Goal: Complete application form

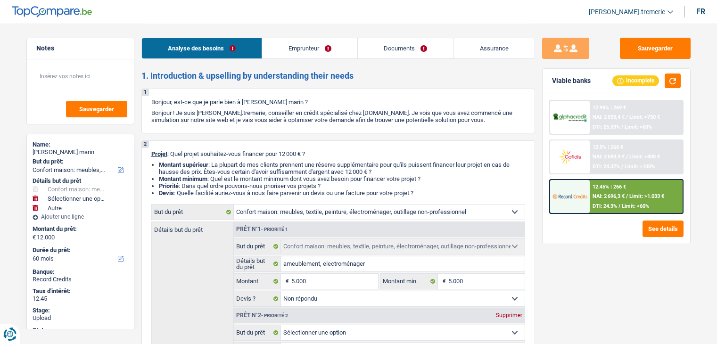
select select "household"
select select "other"
select select "60"
select select "household"
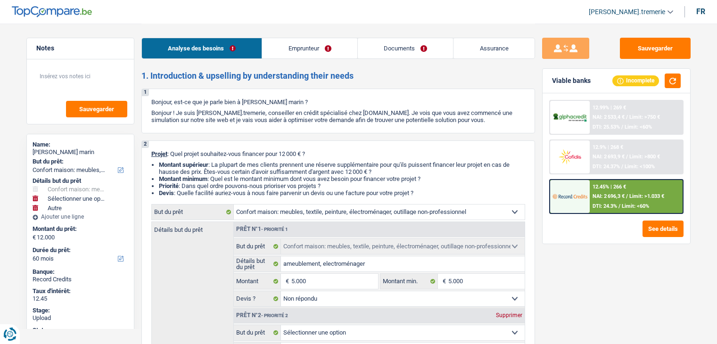
select select "household"
select select "not_answered"
select select "other"
select select "60"
select select "publicEmployee"
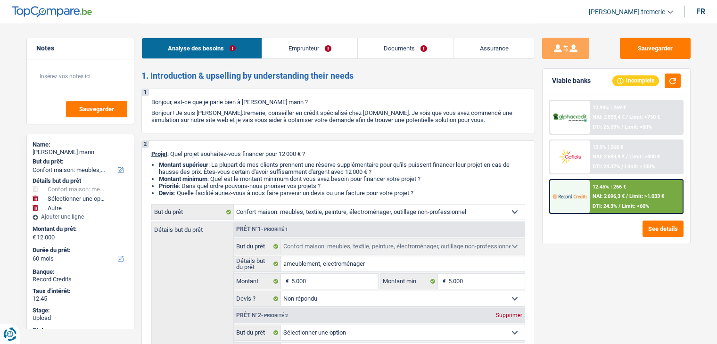
select select "netSalary"
select select "mealVouchers"
select select "rents"
select select "cardOrCredit"
select select "household"
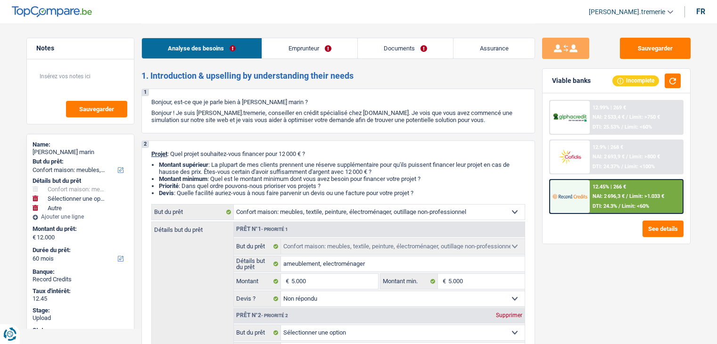
select select "household"
select select "not_answered"
select select "other"
select select "60"
